Goal: Find specific page/section: Find specific page/section

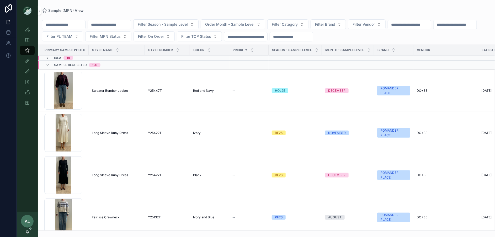
click at [249, 9] on div "Sample (MPN) View" at bounding box center [266, 10] width 449 height 4
click at [468, 12] on div "Sample (MPN) View" at bounding box center [266, 10] width 449 height 4
click at [369, 10] on div "Sample (MPN) View" at bounding box center [266, 10] width 449 height 4
click at [72, 37] on span "Filter PL TEAM" at bounding box center [59, 36] width 26 height 5
click at [99, 57] on div "DC" at bounding box center [113, 57] width 63 height 8
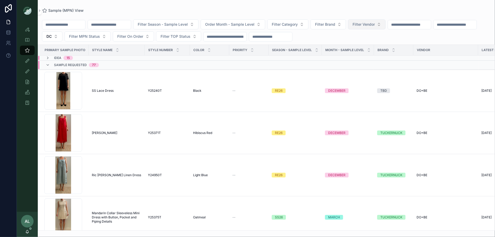
click at [375, 24] on span "Filter Vendor" at bounding box center [363, 24] width 22 height 5
type input "***"
click at [355, 44] on span "DO+BE" at bounding box center [352, 45] width 12 height 5
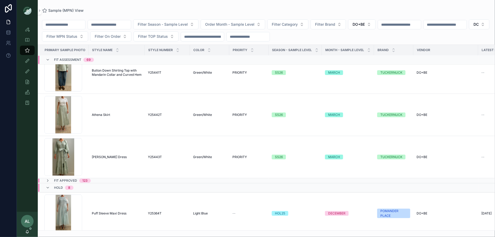
scroll to position [4739, 0]
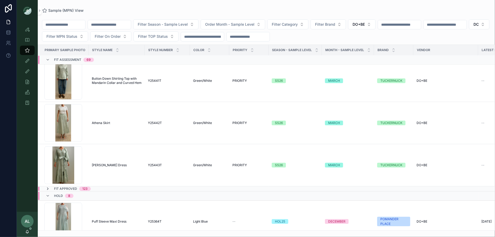
click at [47, 188] on icon "scrollable content" at bounding box center [48, 189] width 4 height 4
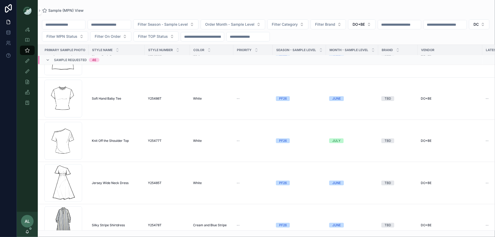
scroll to position [817, 0]
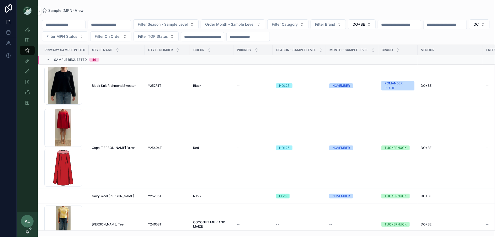
click at [66, 24] on input "scrollable content" at bounding box center [63, 24] width 43 height 7
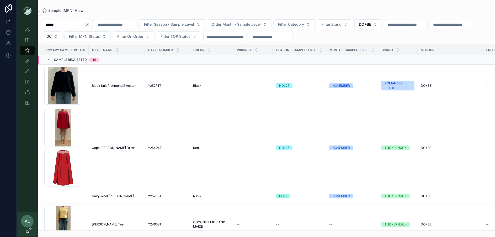
type input "******"
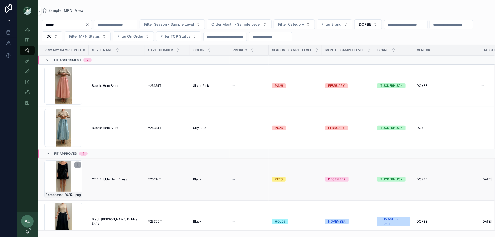
click at [72, 179] on div "Screenshot-2025-09-23-at-9.13.14-AM .png" at bounding box center [63, 179] width 38 height 38
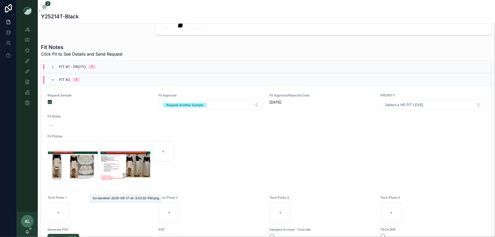
scroll to position [191, 0]
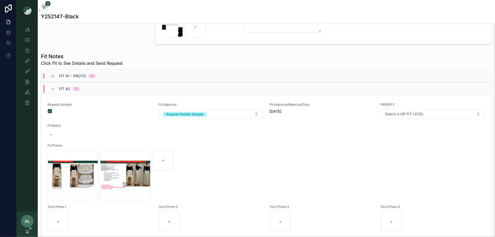
click at [52, 75] on icon "scrollable content" at bounding box center [53, 76] width 4 height 4
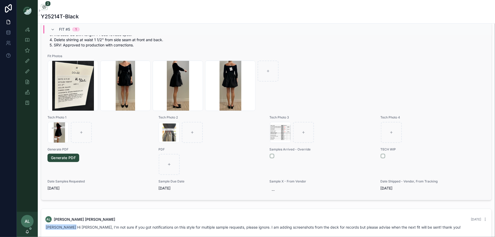
scroll to position [922, 0]
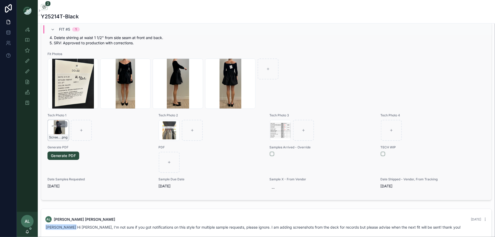
click at [53, 132] on div "Screenshot-2025-09-24-at-3.20.19-PM .png" at bounding box center [58, 130] width 21 height 21
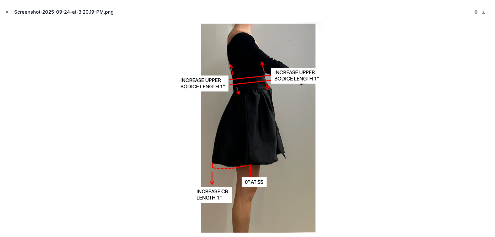
click at [8, 13] on icon "Close modal" at bounding box center [7, 12] width 4 height 4
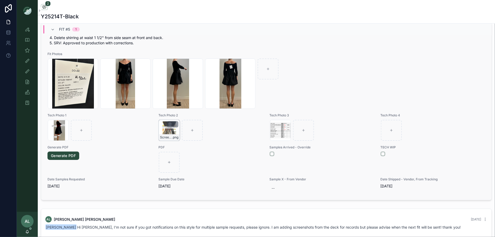
click at [170, 134] on div "Screenshot-2025-09-24-at-3.20.23-PM .png" at bounding box center [169, 130] width 21 height 21
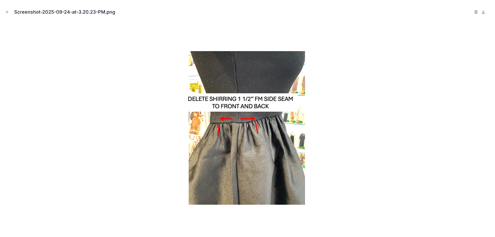
click at [116, 172] on div at bounding box center [247, 127] width 486 height 211
click at [6, 12] on icon "Close modal" at bounding box center [7, 12] width 4 height 4
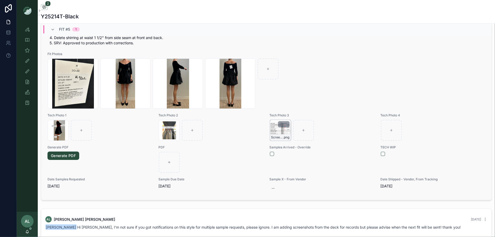
click at [277, 134] on div "Screenshot-2025-09-24-at-3.22.15-PM .png" at bounding box center [280, 130] width 21 height 21
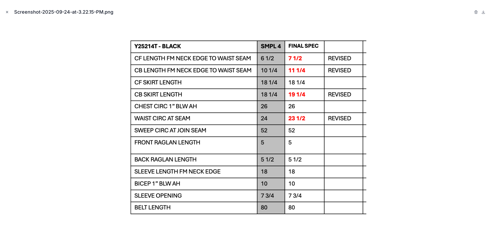
click at [7, 12] on icon "Close modal" at bounding box center [7, 12] width 2 height 2
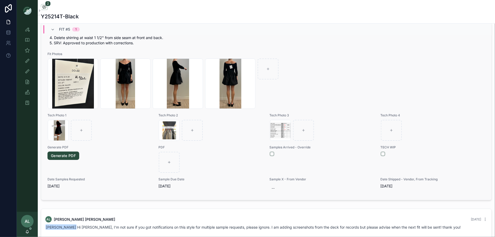
scroll to position [926, 0]
click at [275, 131] on div "Screenshot-2025-09-24-at-3.22.15-PM .png" at bounding box center [280, 130] width 21 height 21
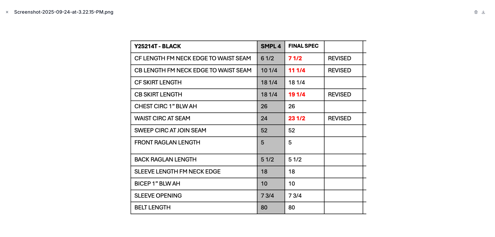
click at [7, 12] on icon "Close modal" at bounding box center [7, 12] width 4 height 4
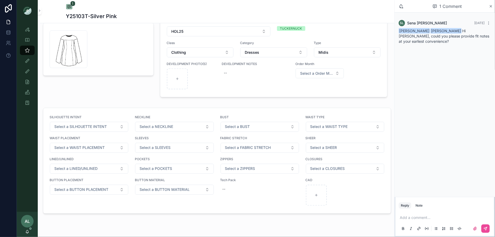
scroll to position [395, 0]
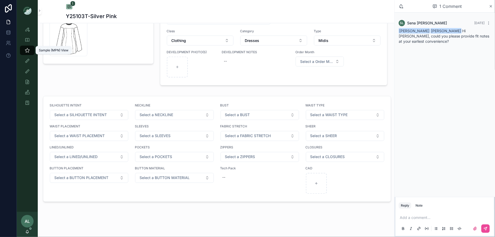
click at [24, 53] on div "Sample (MPN) View" at bounding box center [27, 50] width 8 height 8
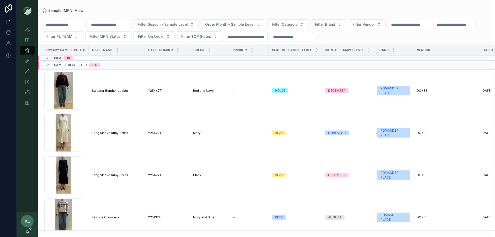
click at [105, 24] on input "scrollable content" at bounding box center [109, 24] width 43 height 7
type input "*****"
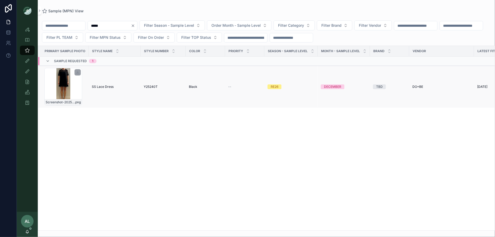
click at [68, 89] on div "Screenshot-2025-09-09-at-4.17.49-PM .png" at bounding box center [63, 87] width 38 height 38
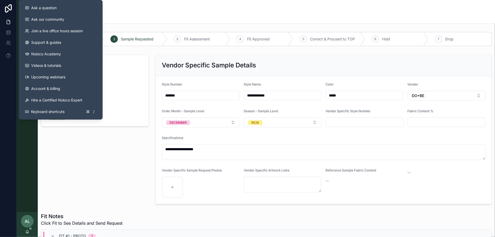
click at [64, 149] on div "Sample Gallery Photo" at bounding box center [95, 129] width 114 height 154
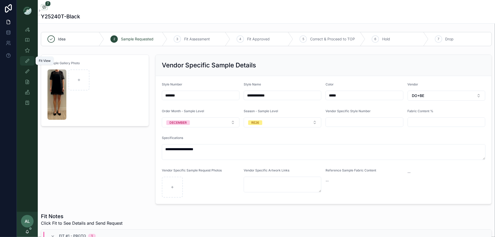
click at [26, 63] on icon "scrollable content" at bounding box center [27, 60] width 5 height 5
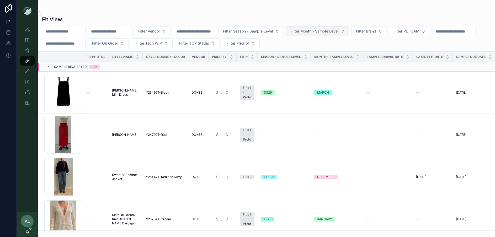
click at [320, 30] on span "Filter Month - Sample Level" at bounding box center [314, 31] width 48 height 5
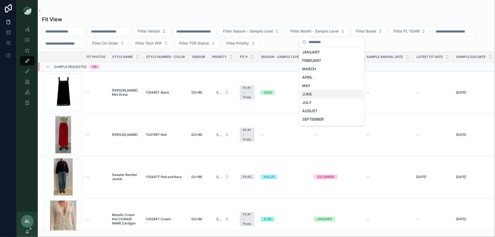
scroll to position [24, 0]
click at [313, 119] on div "DECEMBER" at bounding box center [331, 120] width 63 height 8
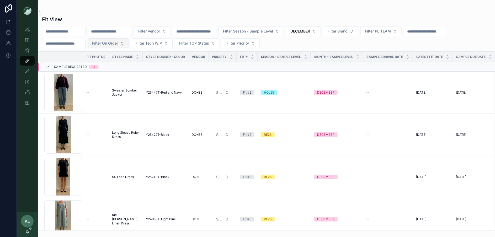
click at [108, 43] on span "Filter On Order" at bounding box center [105, 43] width 26 height 5
click at [99, 78] on div "Yes" at bounding box center [113, 81] width 63 height 8
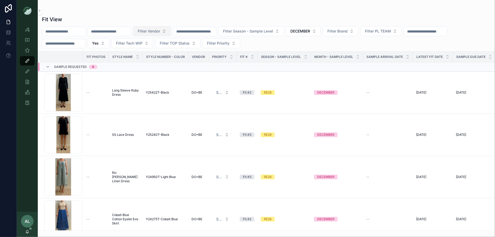
click at [160, 31] on span "Filter Vendor" at bounding box center [149, 31] width 22 height 5
type input "***"
click at [155, 51] on div "DO+BE" at bounding box center [161, 52] width 63 height 8
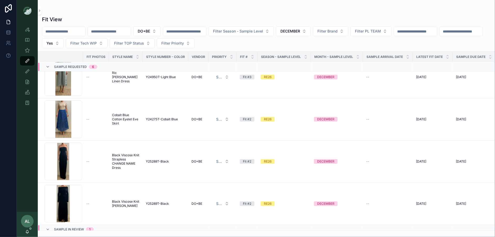
scroll to position [101, 0]
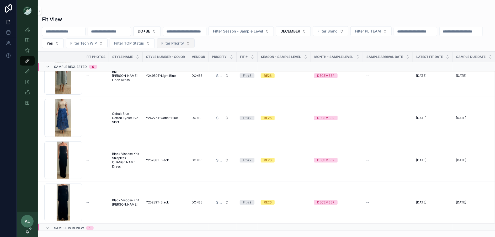
click at [184, 44] on span "Filter Priority" at bounding box center [172, 43] width 23 height 5
click at [265, 40] on div "DO+BE Filter Season - Sample Level DECEMBER Filter Brand Filter PL TEAM Yes Fil…" at bounding box center [266, 37] width 457 height 22
click at [370, 30] on span "Filter PL TEAM" at bounding box center [368, 31] width 26 height 5
click at [365, 53] on div "DC" at bounding box center [384, 52] width 63 height 8
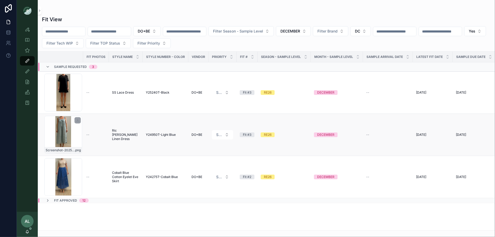
click at [71, 134] on div "Screenshot-2025-09-09-at-2.00.43-PM .png" at bounding box center [63, 135] width 38 height 38
